Goal: Information Seeking & Learning: Learn about a topic

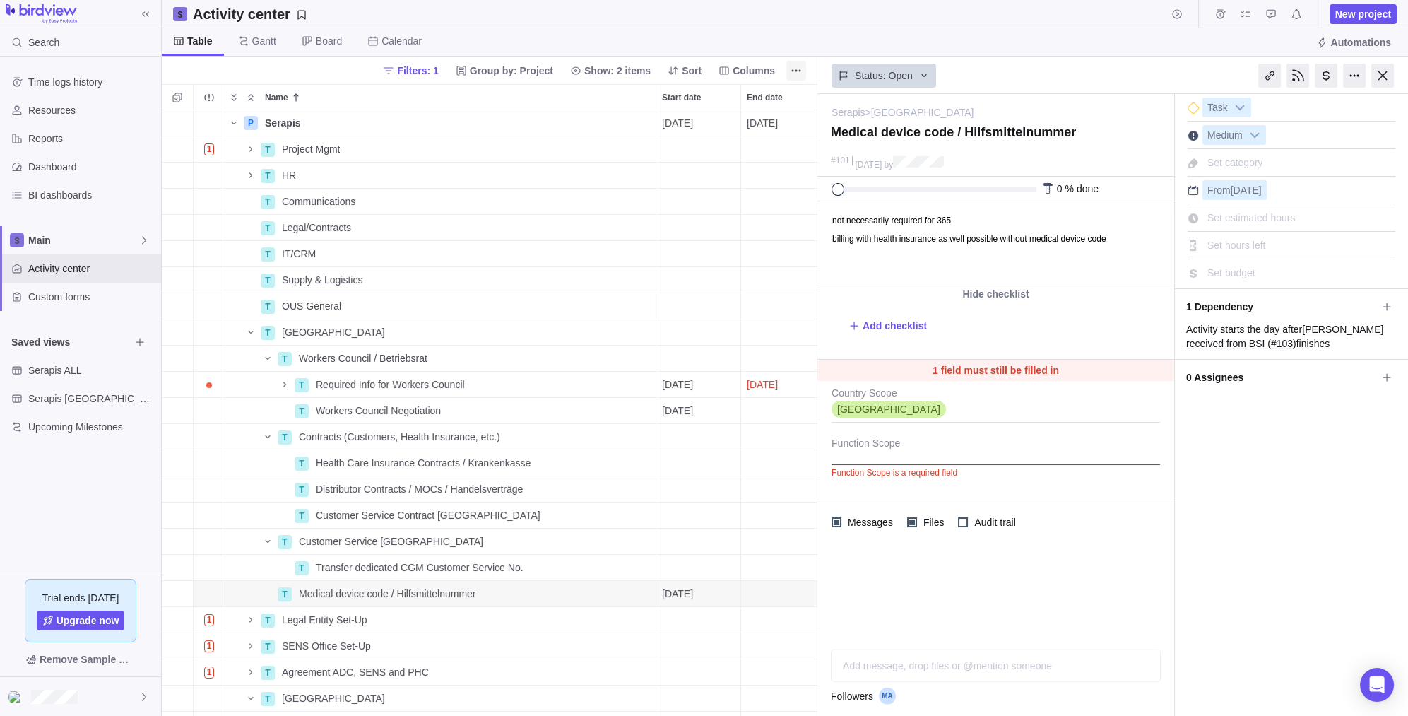
click at [593, 73] on div at bounding box center [1382, 76] width 23 height 24
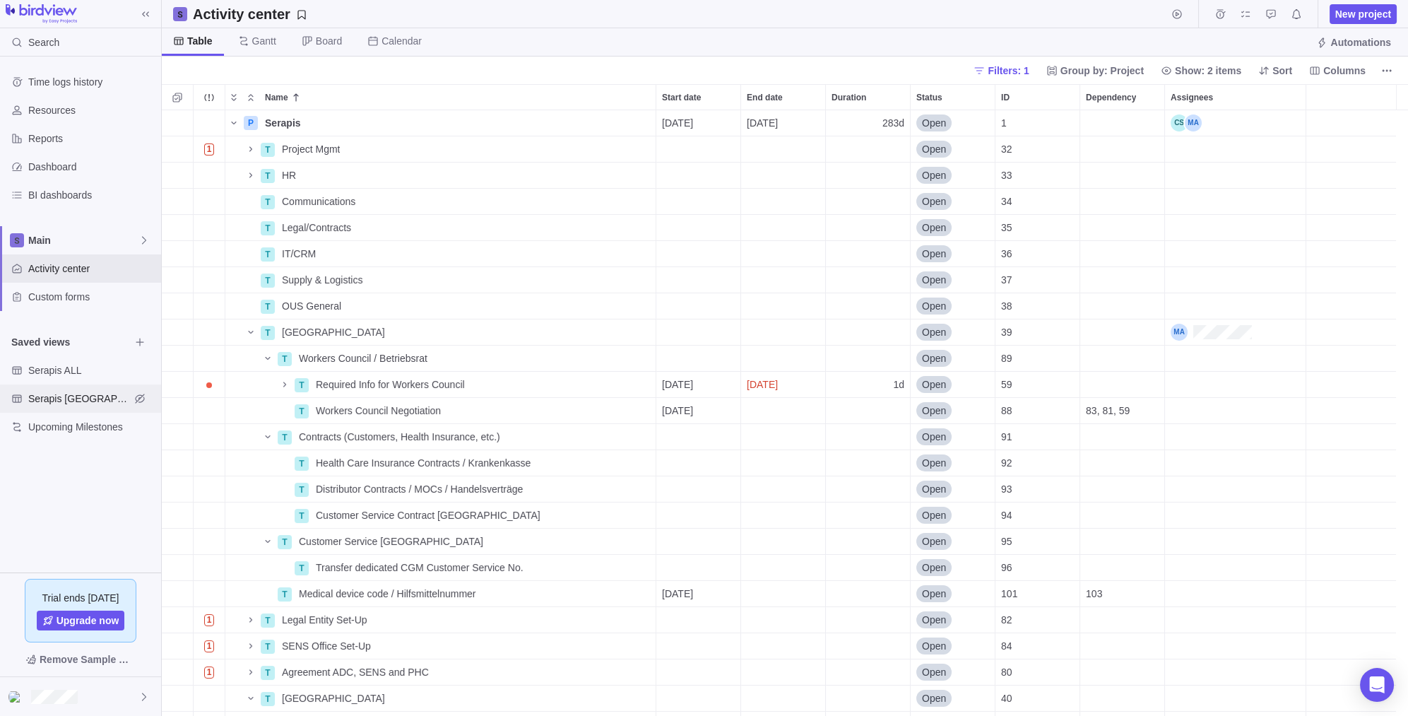
click at [69, 399] on span "Serapis [GEOGRAPHIC_DATA]" at bounding box center [79, 398] width 102 height 14
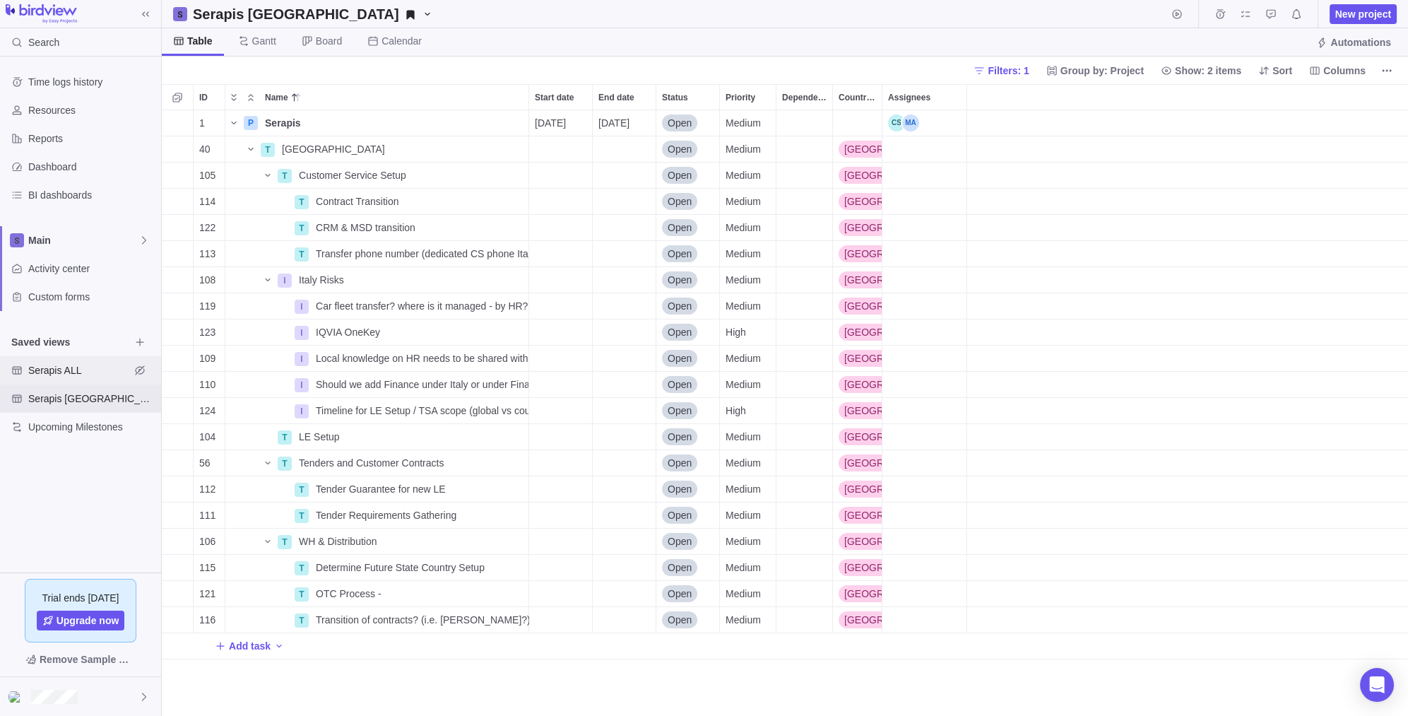
click at [81, 372] on span "Serapis ALL" at bounding box center [79, 370] width 102 height 14
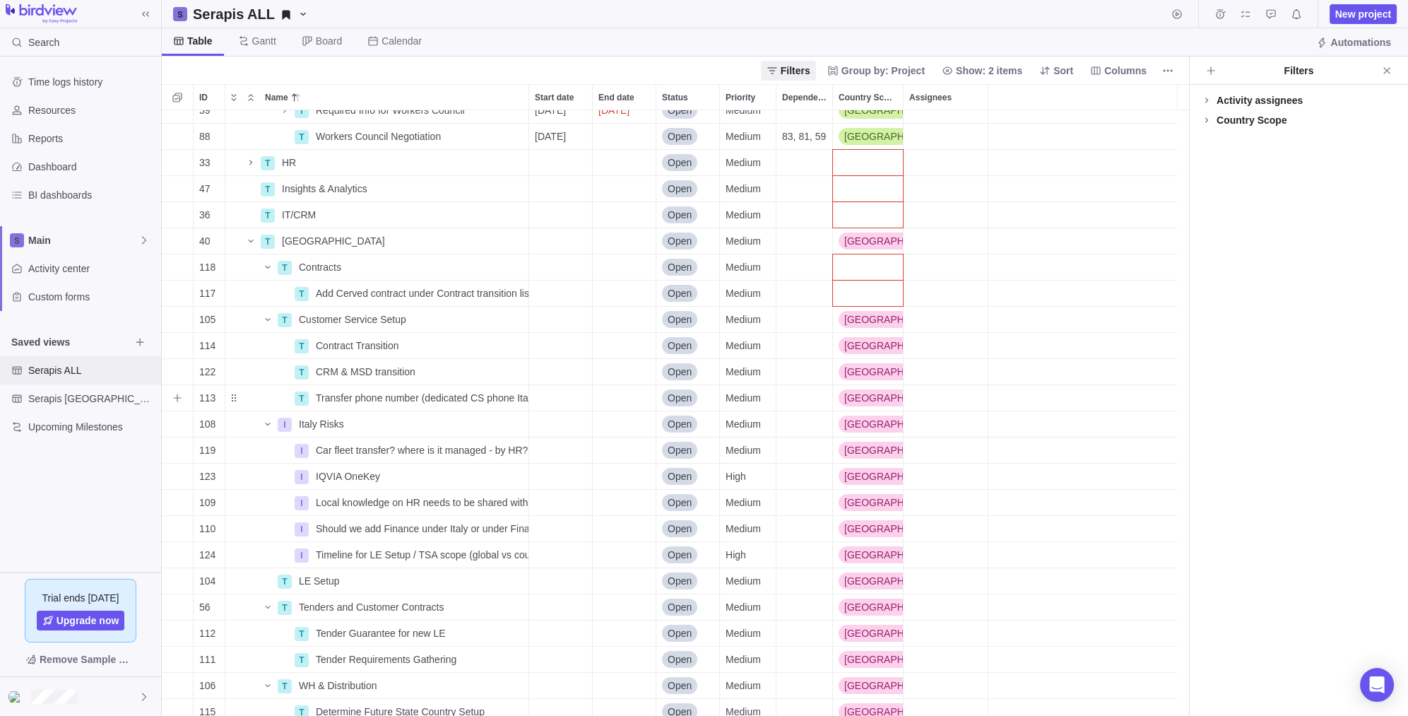
scroll to position [334, 0]
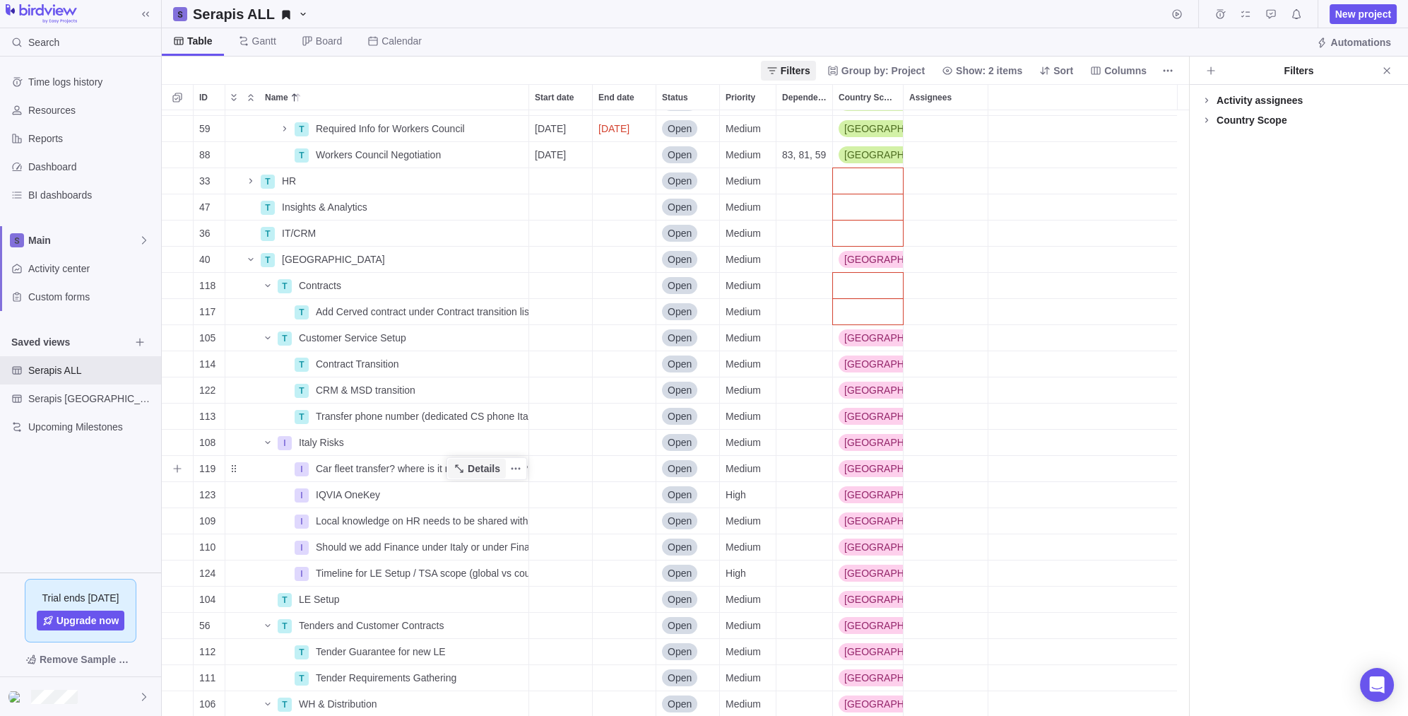
click at [474, 429] on span "Details" at bounding box center [484, 468] width 32 height 14
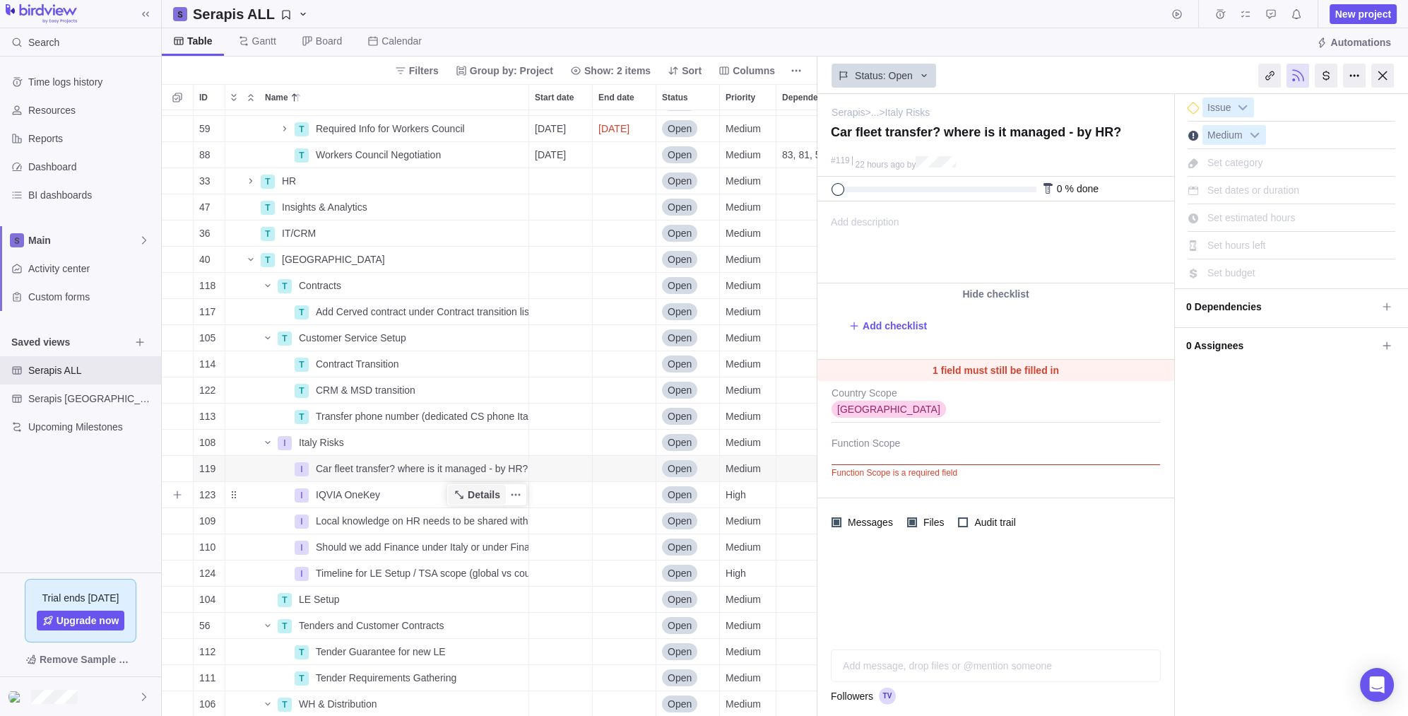
click at [474, 429] on span "Details" at bounding box center [484, 494] width 32 height 14
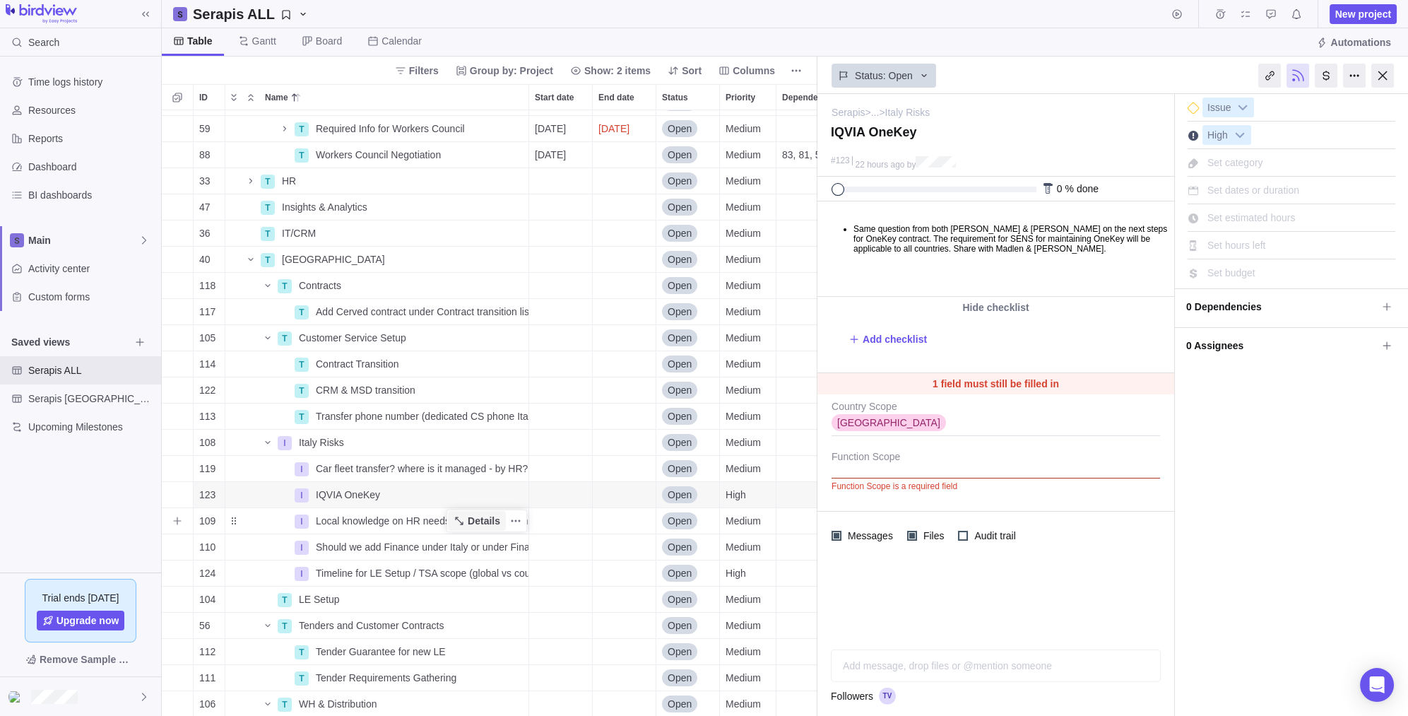
click at [478, 429] on span "Details" at bounding box center [484, 521] width 32 height 14
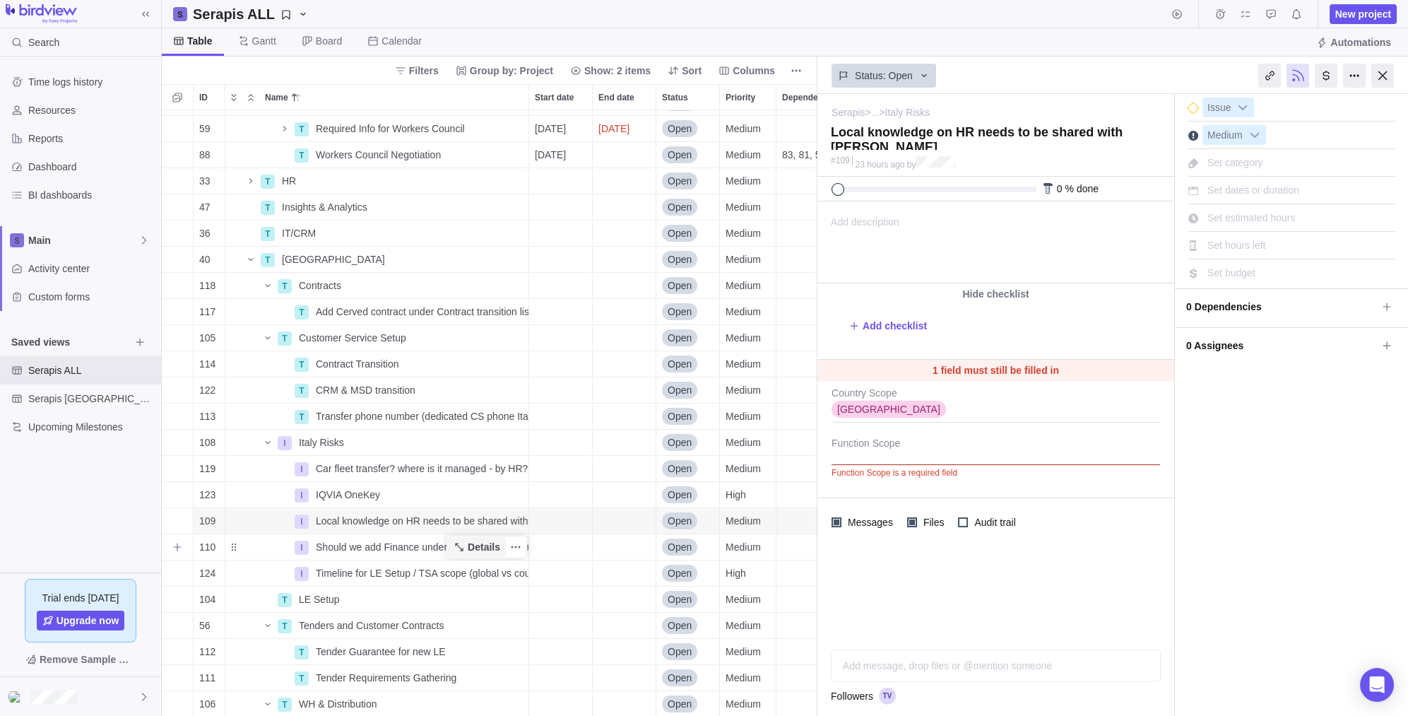
click at [480, 429] on span "Details" at bounding box center [484, 547] width 32 height 14
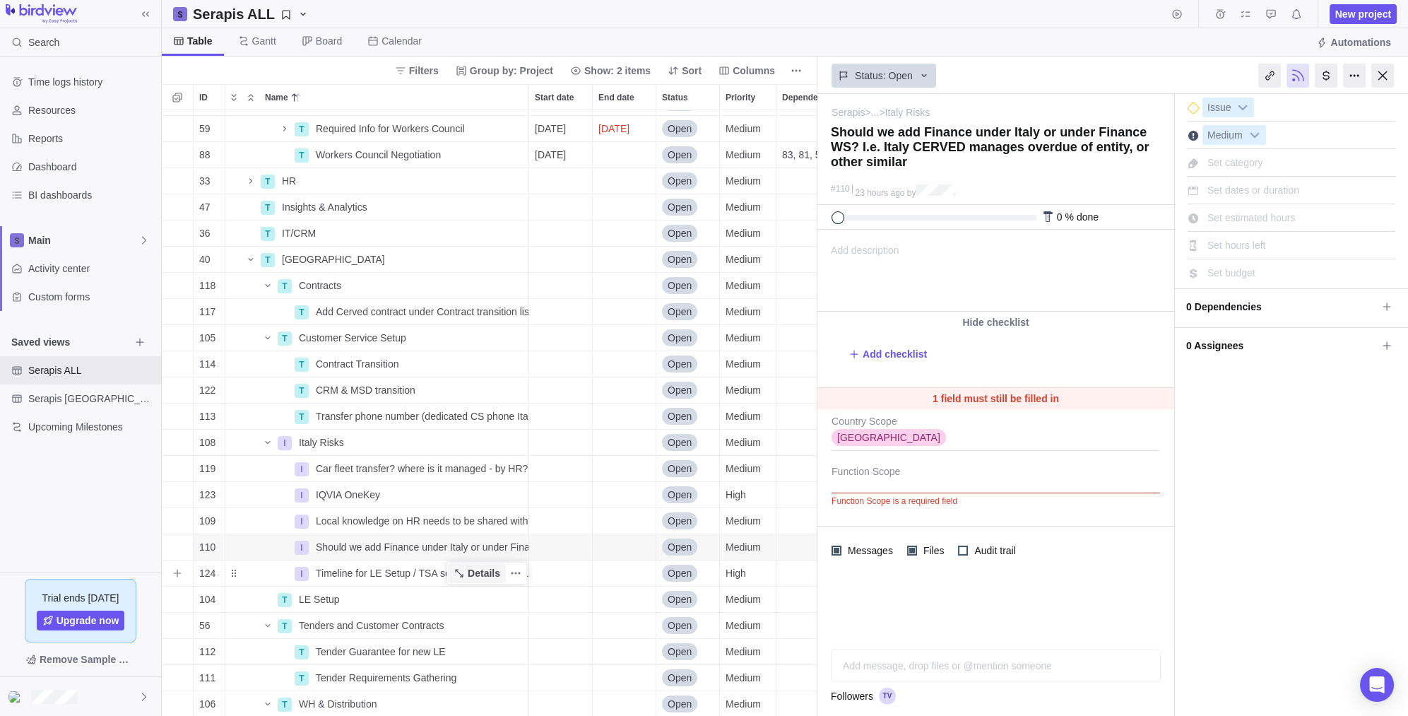
click at [474, 429] on span "Details" at bounding box center [484, 573] width 32 height 14
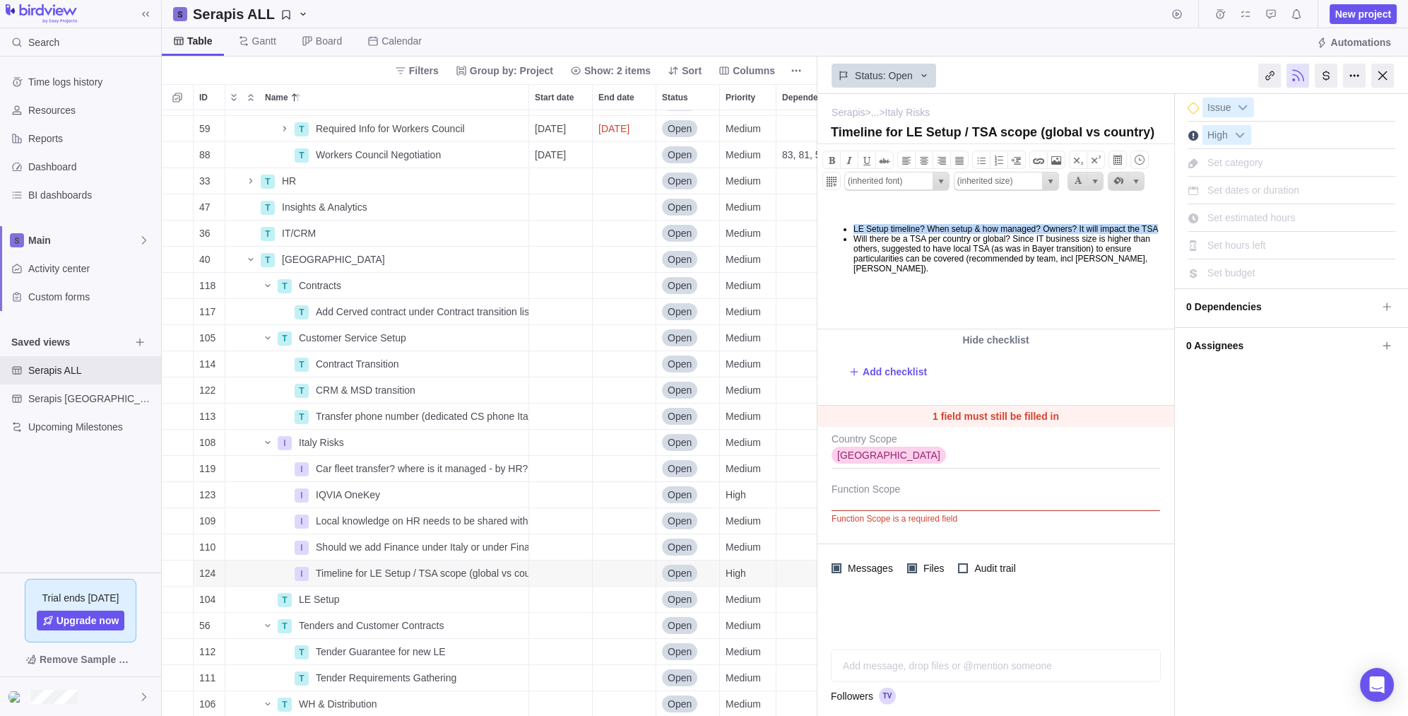
drag, startPoint x: 854, startPoint y: 231, endPoint x: 894, endPoint y: 239, distance: 40.5
click at [593, 234] on li "LE Setup timeline? When setup & how managed? Owners? It will impact the TSA" at bounding box center [1011, 229] width 317 height 10
click at [97, 371] on span "Serapis ALL" at bounding box center [79, 370] width 102 height 14
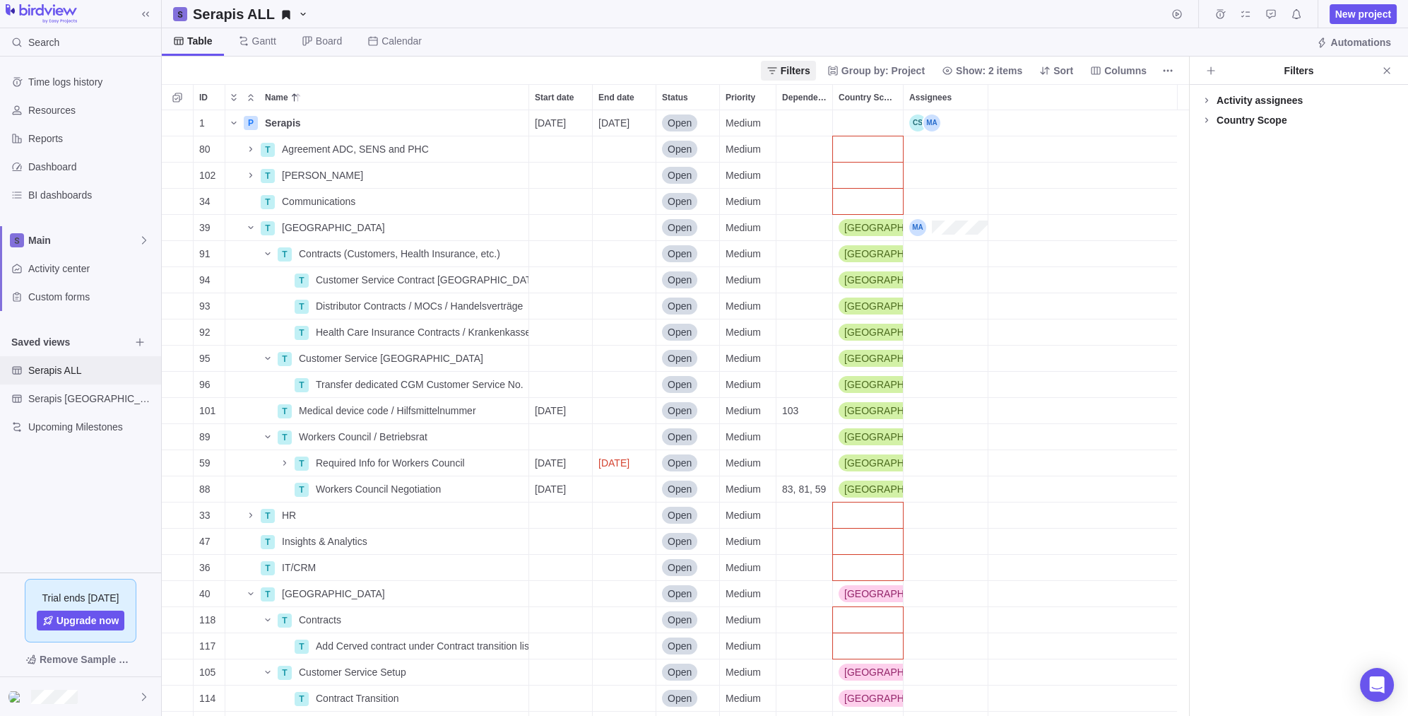
scroll to position [593, 1015]
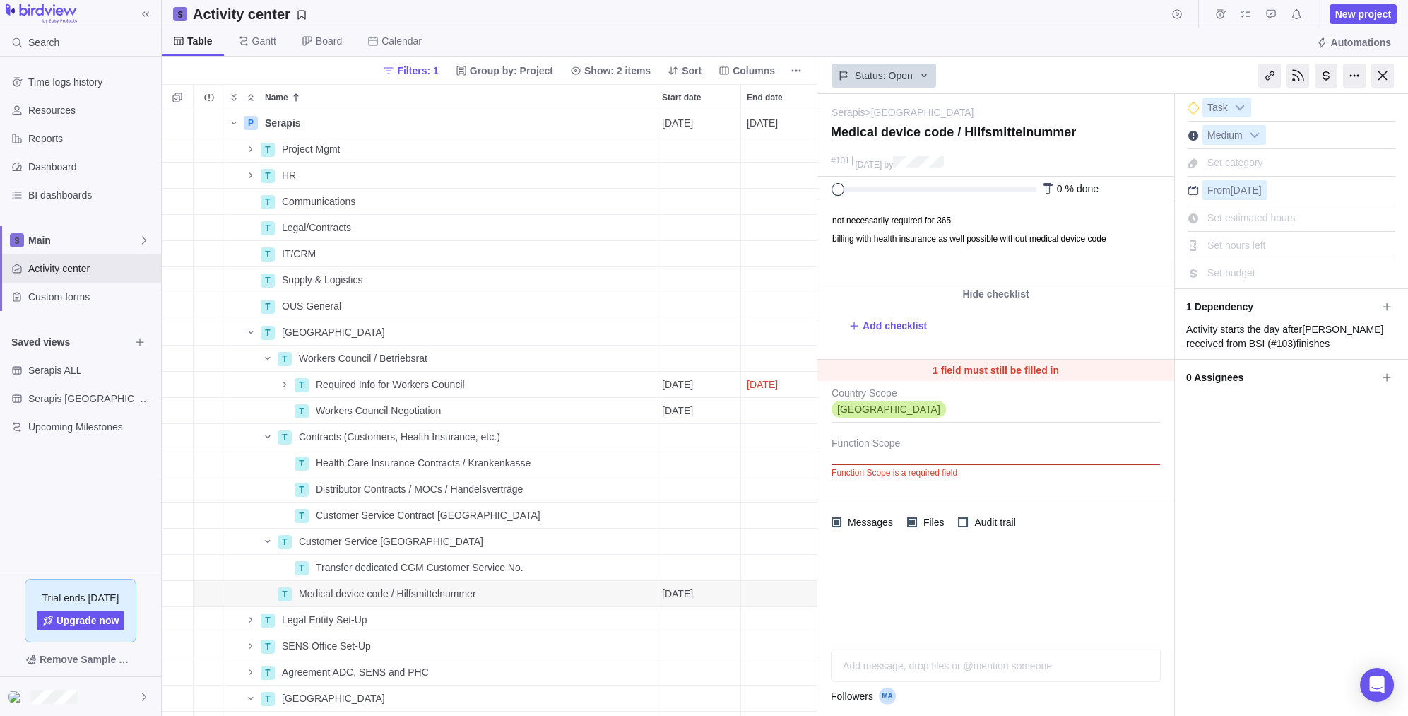
scroll to position [593, 644]
click at [47, 367] on span "Serapis ALL" at bounding box center [91, 370] width 127 height 14
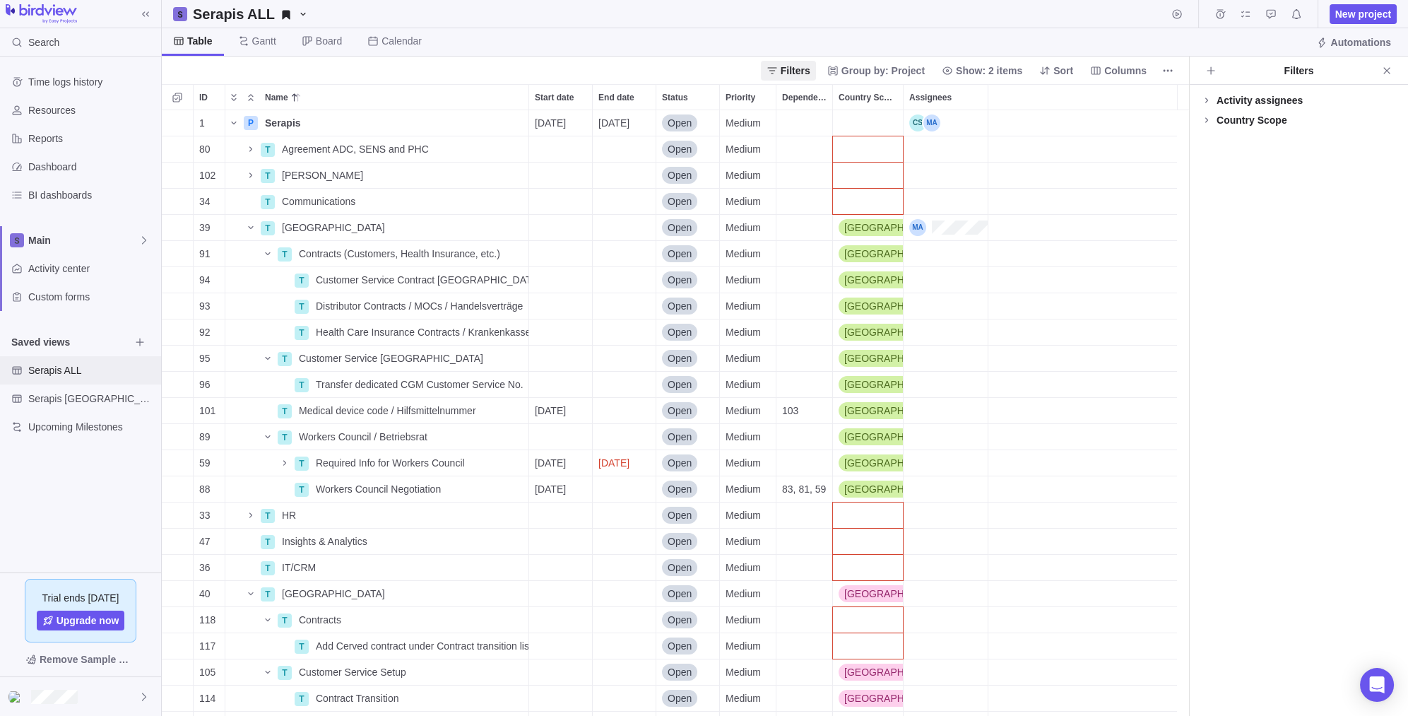
scroll to position [593, 1015]
